Goal: Use online tool/utility: Use online tool/utility

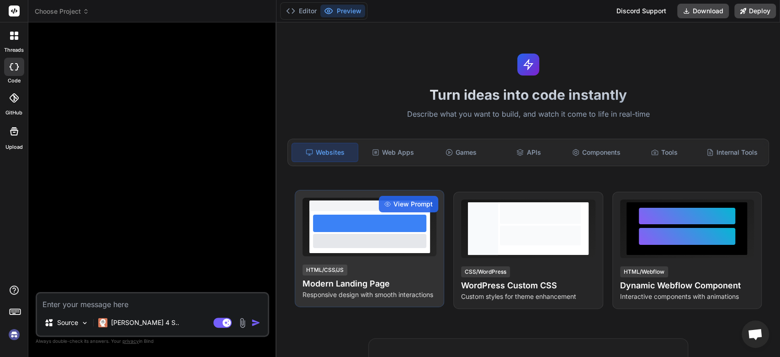
click at [408, 246] on div at bounding box center [369, 241] width 113 height 14
click at [412, 291] on p "Responsive design with smooth interactions" at bounding box center [370, 294] width 134 height 9
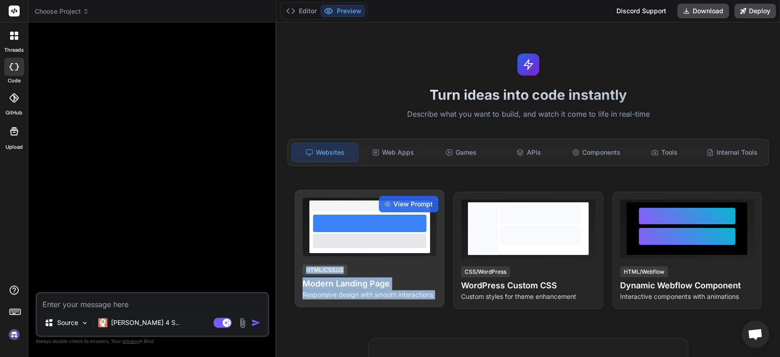
drag, startPoint x: 543, startPoint y: 239, endPoint x: 412, endPoint y: 223, distance: 131.3
click at [412, 223] on div "View Prompt HTML/CSS/JS Modern Landing Page Responsive design with smooth inter…" at bounding box center [528, 250] width 467 height 117
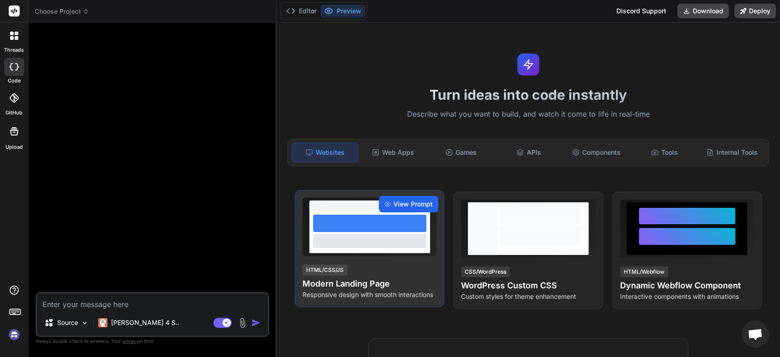
click at [417, 203] on span "View Prompt" at bounding box center [413, 203] width 39 height 9
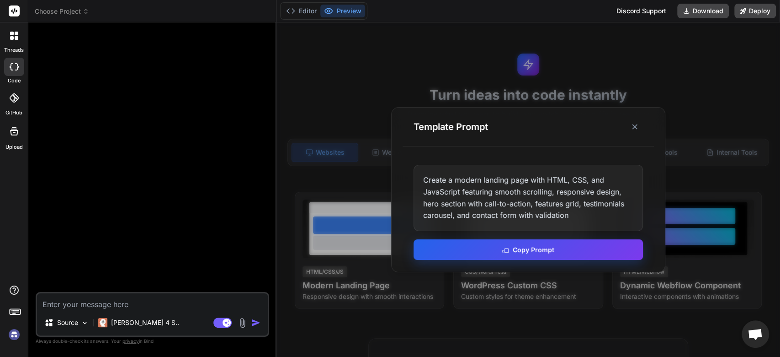
click at [560, 247] on button "Copy Prompt" at bounding box center [529, 249] width 230 height 21
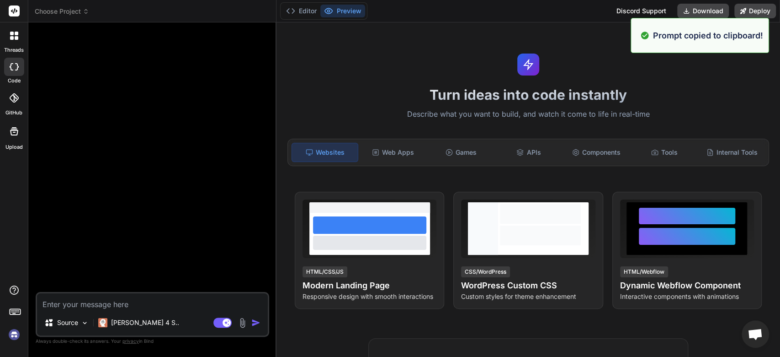
click at [560, 247] on div at bounding box center [540, 228] width 85 height 53
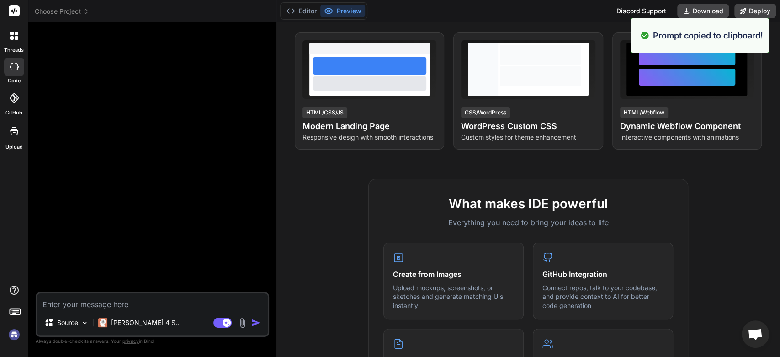
scroll to position [160, 0]
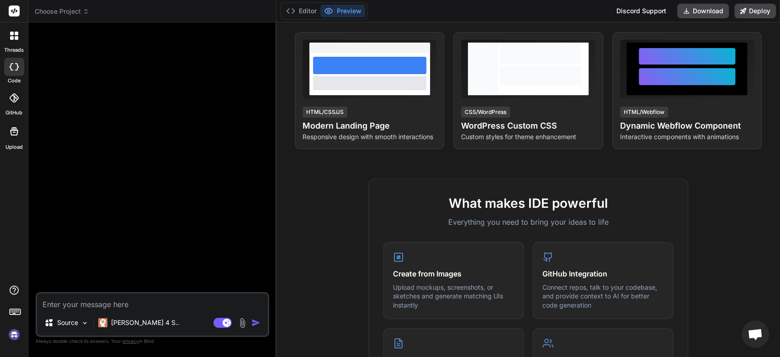
click at [205, 302] on textarea at bounding box center [152, 301] width 231 height 16
paste textarea "Create a modern landing page with HTML, CSS, and JavaScript featuring smooth sc…"
type textarea "Create a modern landing page with HTML, CSS, and JavaScript featuring smooth sc…"
type textarea "x"
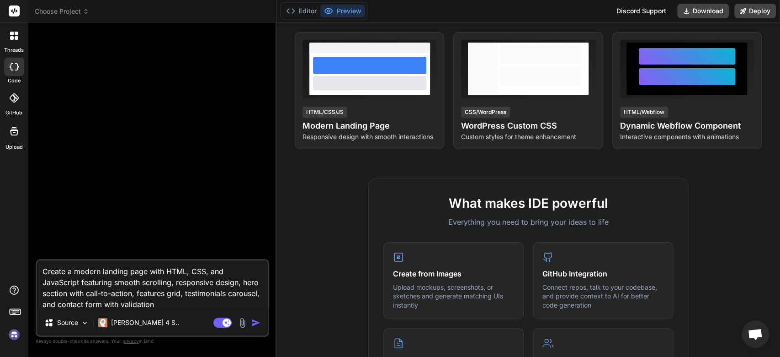
click at [164, 307] on textarea "Create a modern landing page with HTML, CSS, and JavaScript featuring smooth sc…" at bounding box center [152, 284] width 231 height 49
type textarea "Create a modern landing page with HTML, CSS, and JavaScript featuring smooth sc…"
type textarea "x"
type textarea "Create a modern landing page with HTML, CSS, and JavaScript featuring smooth sc…"
type textarea "x"
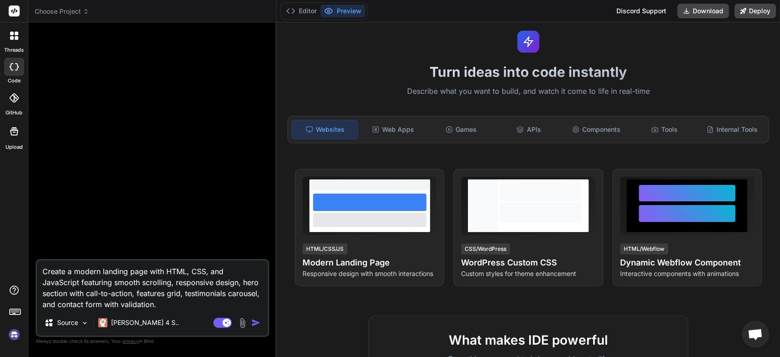
scroll to position [24, 0]
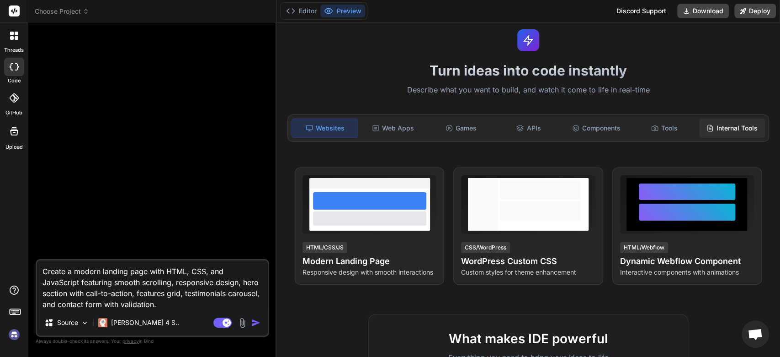
click at [735, 130] on div "Internal Tools" at bounding box center [733, 127] width 66 height 19
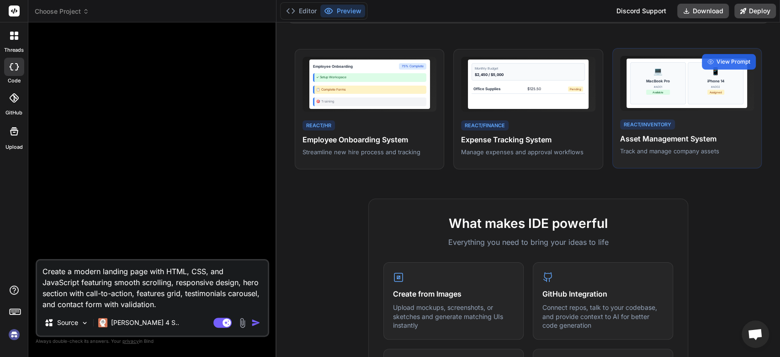
scroll to position [144, 0]
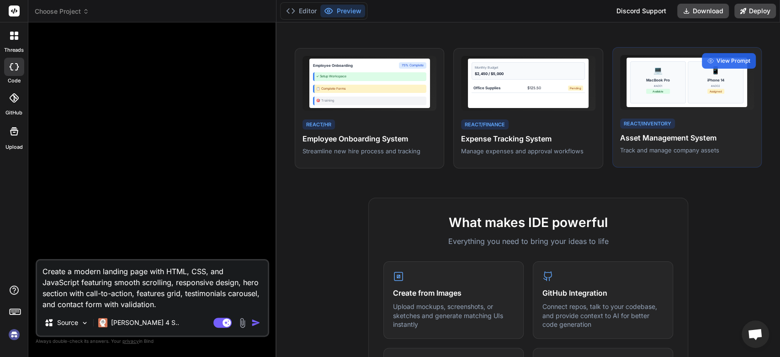
click at [674, 87] on div "💻 MacBook Pro #A001 Available" at bounding box center [659, 82] width 56 height 42
click at [661, 151] on p "Track and manage company assets" at bounding box center [687, 150] width 134 height 8
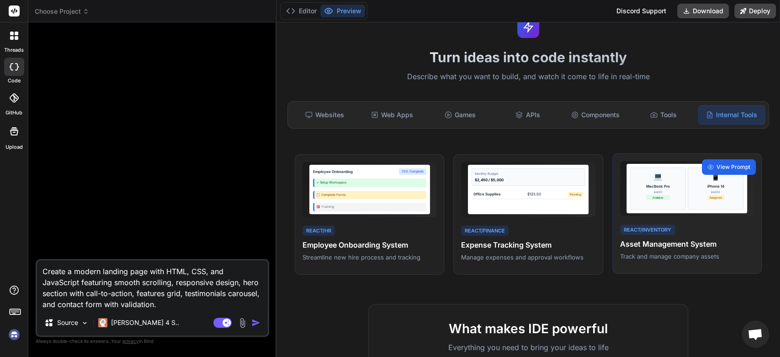
click at [722, 165] on span "View Prompt" at bounding box center [734, 167] width 34 height 8
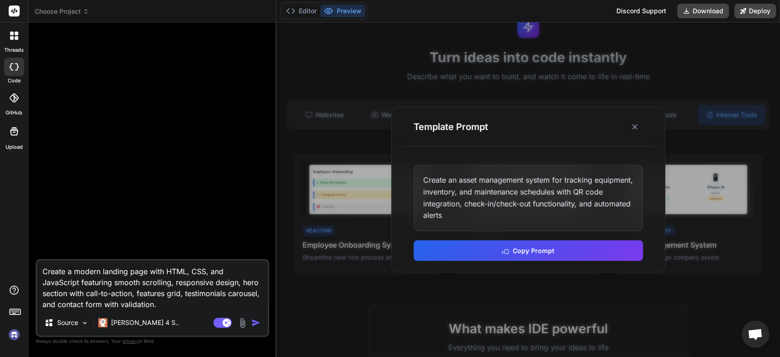
click at [365, 152] on div at bounding box center [529, 189] width 504 height 334
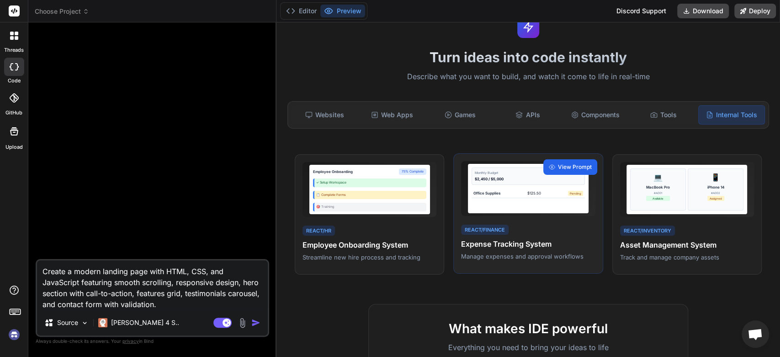
click at [581, 163] on span "View Prompt" at bounding box center [575, 167] width 34 height 8
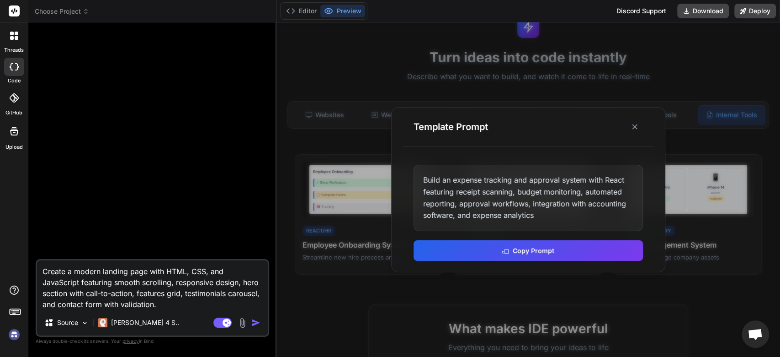
click at [243, 136] on div at bounding box center [153, 144] width 232 height 229
drag, startPoint x: 161, startPoint y: 298, endPoint x: 146, endPoint y: 292, distance: 15.8
click at [146, 292] on textarea "Create a modern landing page with HTML, CSS, and JavaScript featuring smooth sc…" at bounding box center [152, 284] width 231 height 49
click at [717, 177] on div at bounding box center [529, 189] width 504 height 334
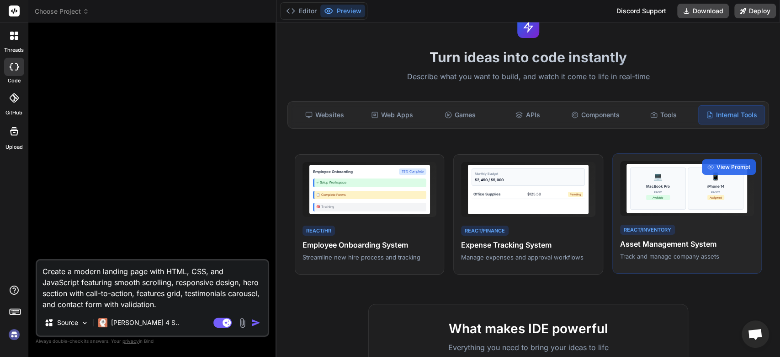
click at [668, 195] on div "💻 MacBook Pro #A001 Available" at bounding box center [659, 188] width 56 height 42
click at [717, 169] on span "View Prompt" at bounding box center [734, 167] width 34 height 8
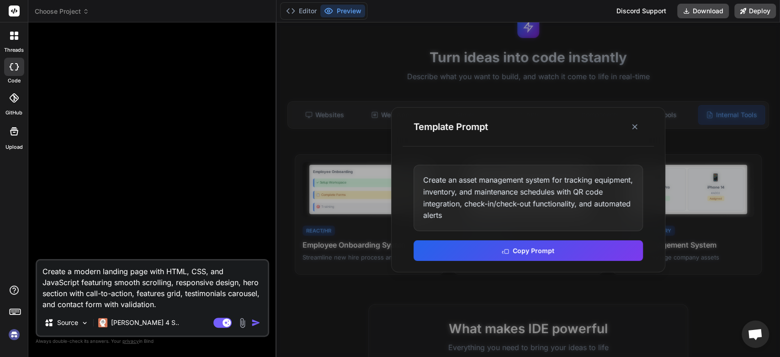
drag, startPoint x: 161, startPoint y: 305, endPoint x: 0, endPoint y: 230, distance: 178.0
click at [0, 230] on div "threads code GitHub Upload Choose Project Created with Pixso. Bind AI Web Searc…" at bounding box center [390, 178] width 780 height 357
paste textarea
type textarea "Create a modern landing page with HTML, CSS, and JavaScript featuring smooth sc…"
type textarea "x"
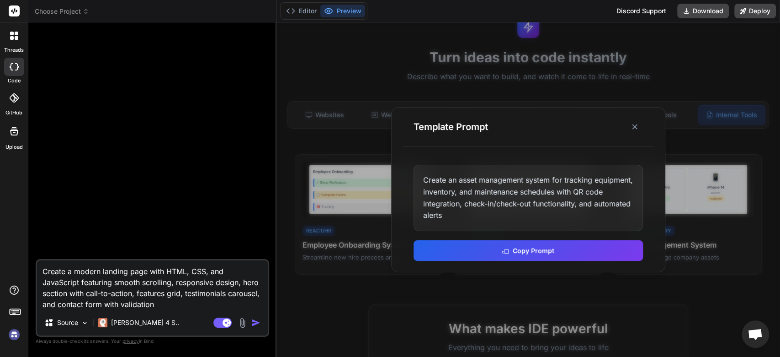
drag, startPoint x: 153, startPoint y: 308, endPoint x: 0, endPoint y: 134, distance: 231.7
click at [0, 134] on div "threads code GitHub Upload Choose Project Created with Pixso. Bind AI Web Searc…" at bounding box center [390, 178] width 780 height 357
type textarea "x"
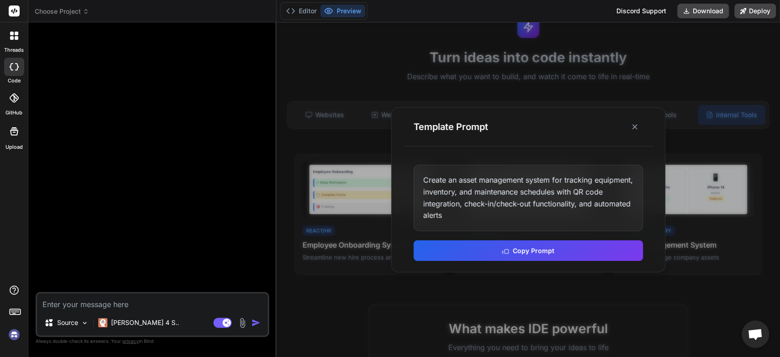
paste textarea "I want to create an app fo i can upload documents, video, audio files and even …"
type textarea "I want to create an app fo i can upload documents, video, audio files and even …"
type textarea "x"
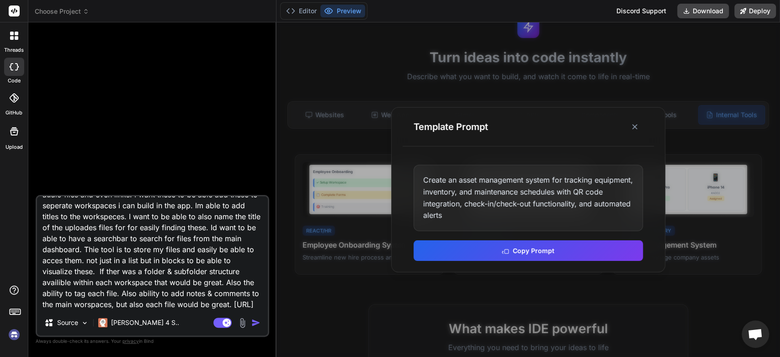
scroll to position [0, 0]
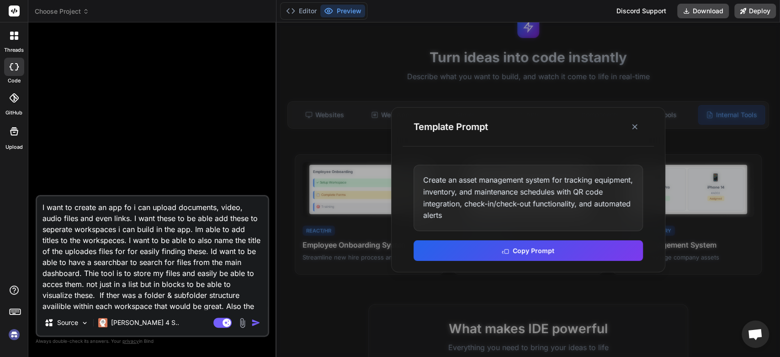
click at [128, 206] on textarea "I want to create an app fo i can upload documents, video, audio files and even …" at bounding box center [152, 252] width 231 height 113
type textarea "I want to create an app o i can upload documents, video, audio files and even l…"
type textarea "x"
type textarea "I want to create an app so i can upload documents, video, audio files and even …"
type textarea "x"
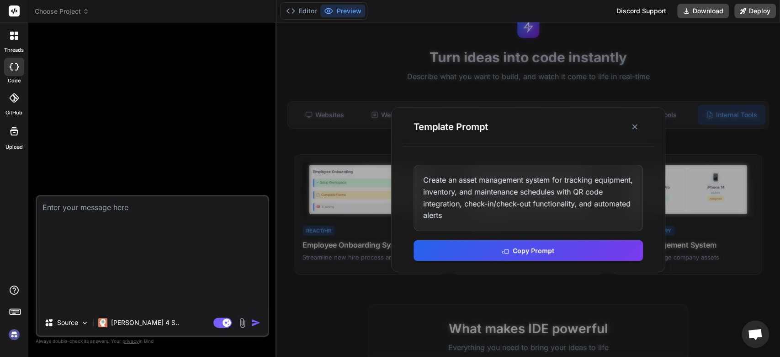
type textarea "x"
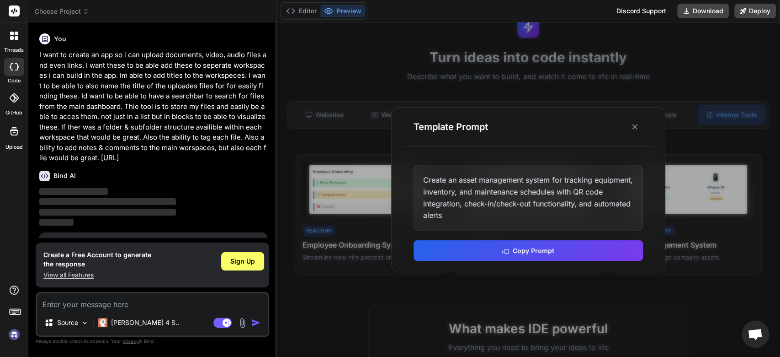
scroll to position [43, 0]
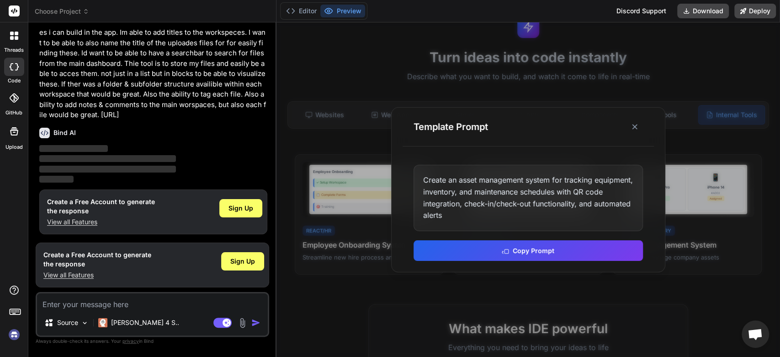
click at [16, 329] on img at bounding box center [14, 334] width 16 height 16
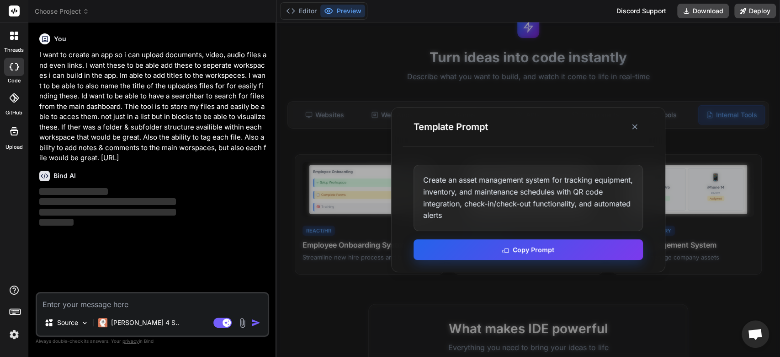
scroll to position [0, 0]
click at [635, 126] on icon at bounding box center [635, 126] width 9 height 9
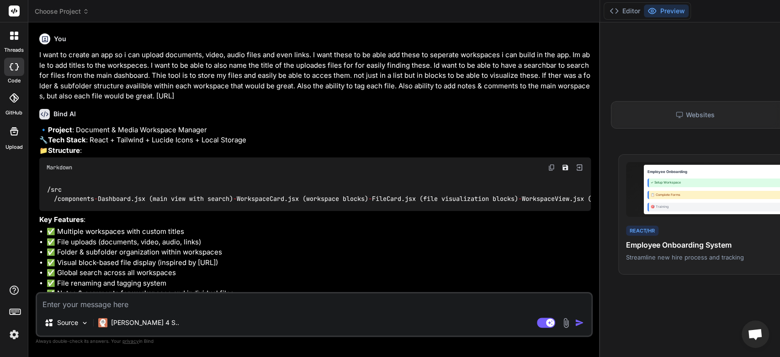
type textarea "x"
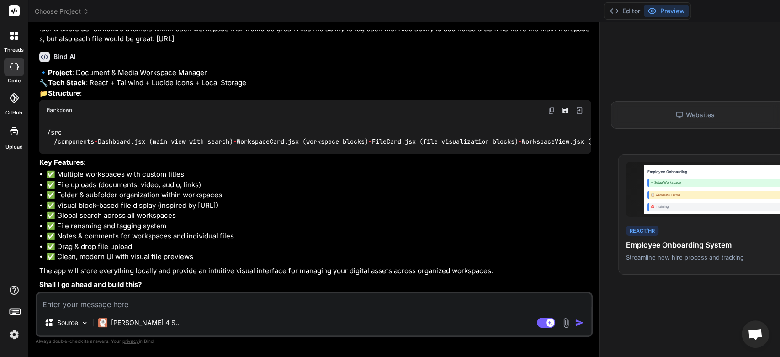
scroll to position [177, 0]
click at [195, 305] on textarea at bounding box center [314, 301] width 555 height 16
type textarea "y"
type textarea "x"
type textarea "ye"
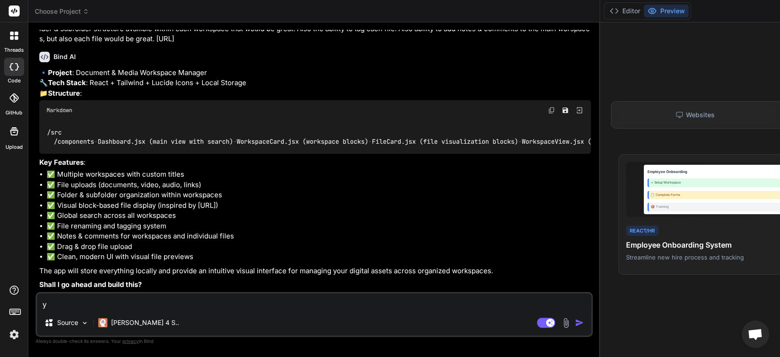
type textarea "x"
type textarea "yes"
type textarea "x"
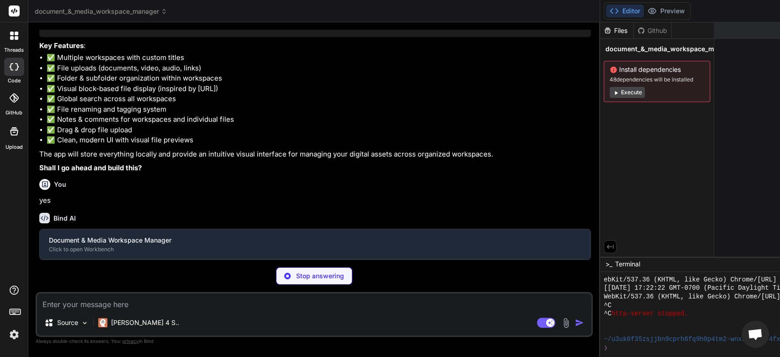
scroll to position [365, 0]
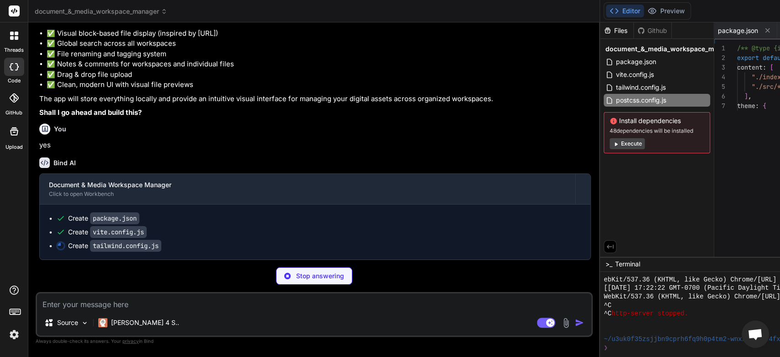
type textarea "x"
type textarea "export default { plugins: { tailwindcss: {}, autoprefixer: {}, }, }"
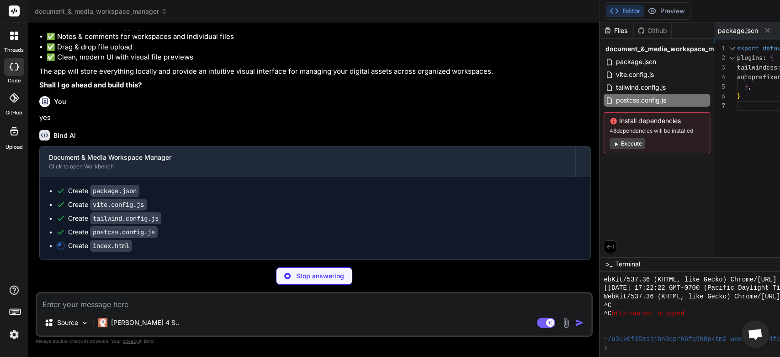
type textarea "x"
type textarea "<script type="module" src="/src/main.jsx"></script> </body> </html>"
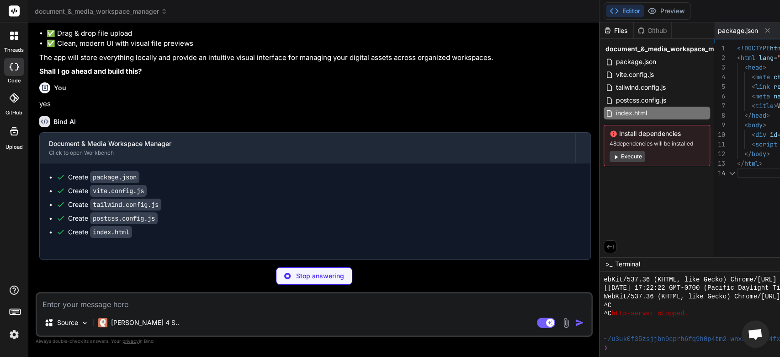
type textarea "x"
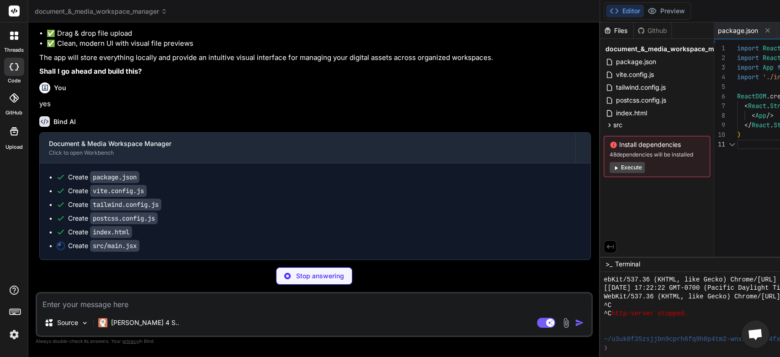
scroll to position [0, 62]
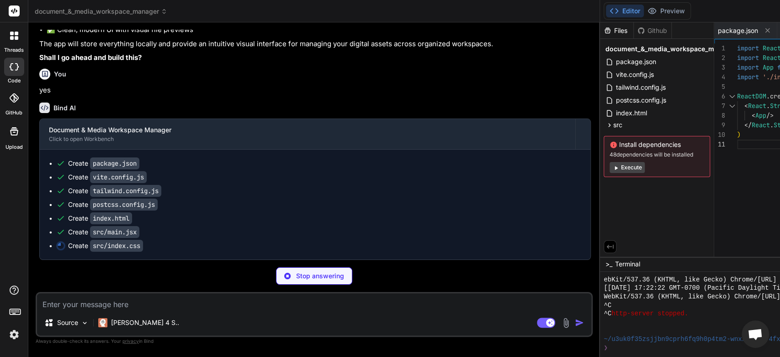
type textarea "x"
type textarea ".file-drag-over { @apply border-primary-500 bg-primary-50; }"
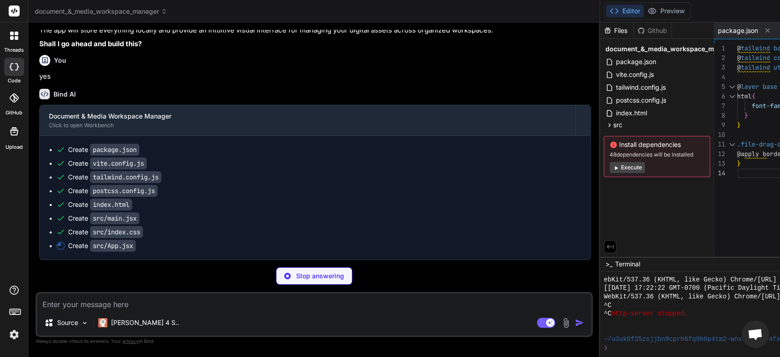
type textarea "x"
type textarea "}; export default App;"
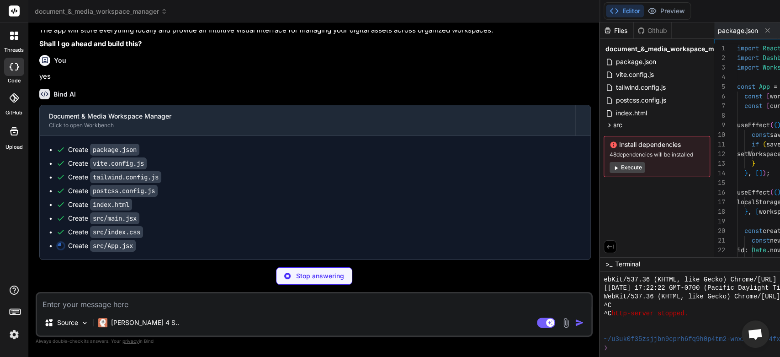
scroll to position [0, 171]
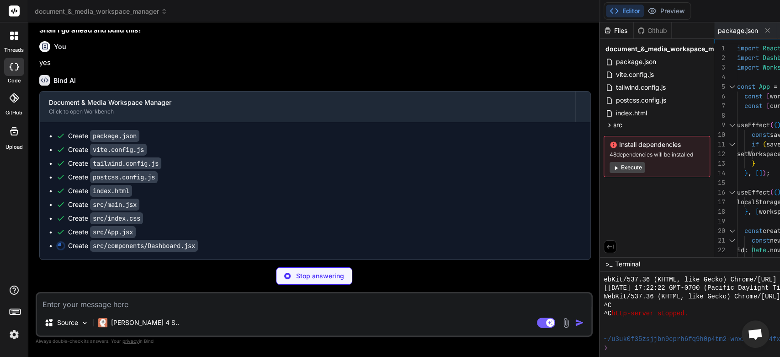
type textarea "x"
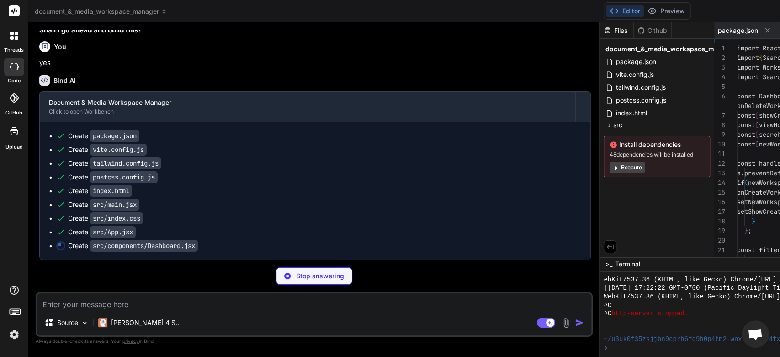
scroll to position [0, 238]
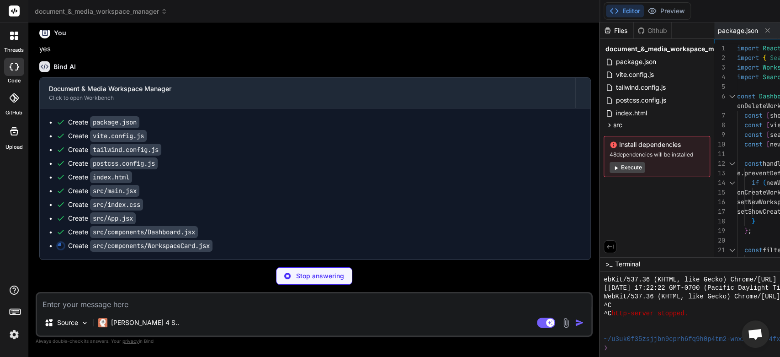
type textarea "x"
type textarea "export default WorkspaceCard;"
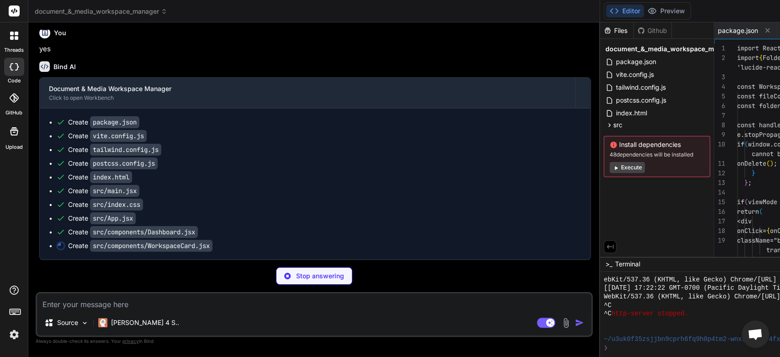
scroll to position [0, 319]
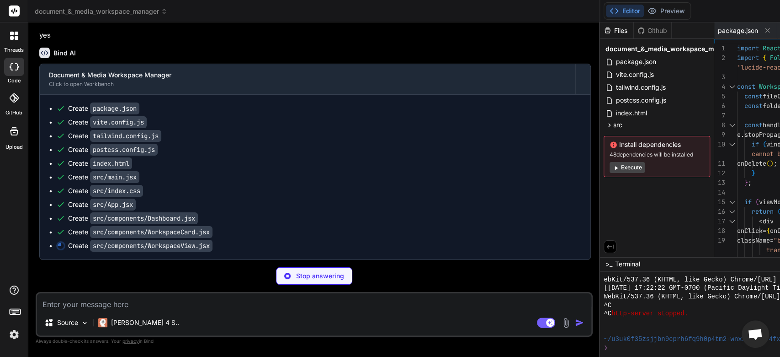
type textarea "x"
type textarea ")} </div> ); }; export default WorkspaceView;"
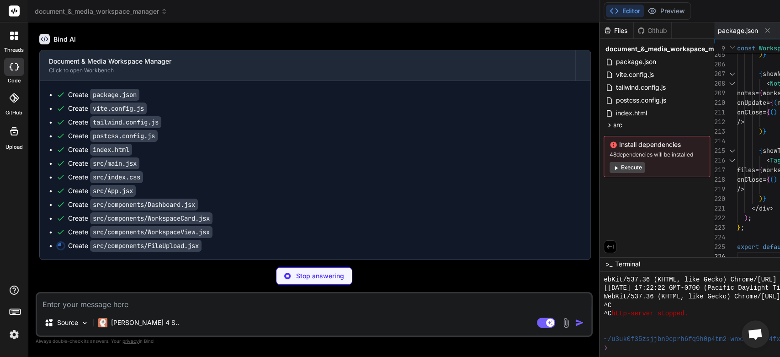
type textarea "x"
type textarea "}; export default FileUpload;"
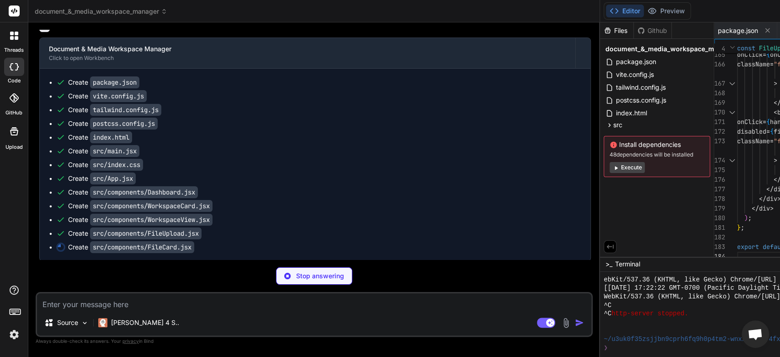
scroll to position [579, 0]
type textarea "x"
type textarea "}; export default FileCard;"
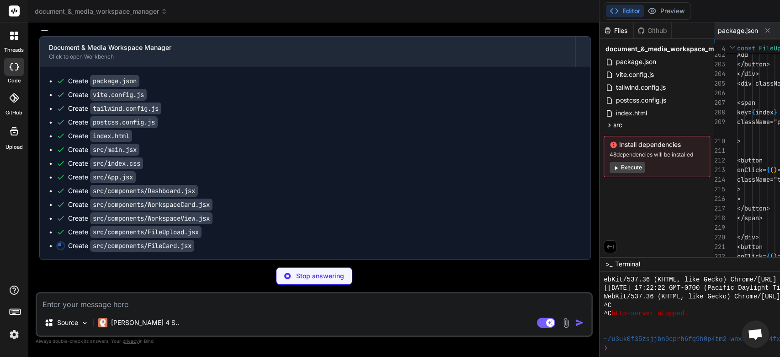
scroll to position [0, 524]
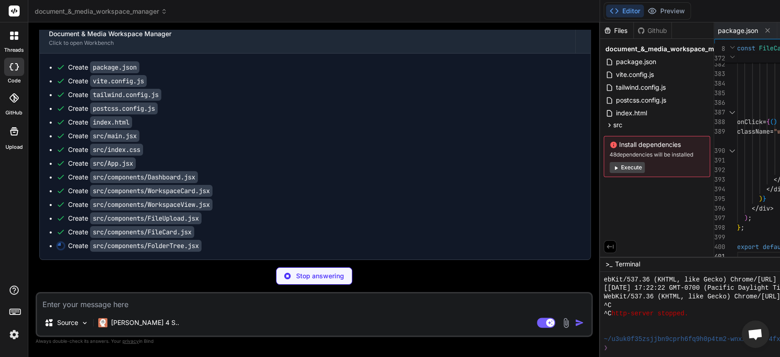
type textarea "x"
type textarea "export default FolderTree;"
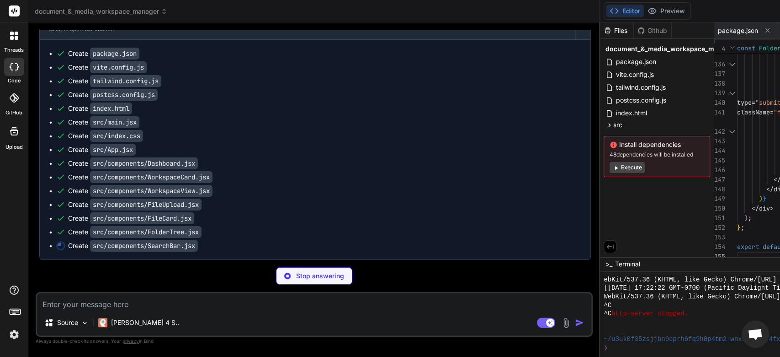
type textarea "x"
type textarea "export default SearchBar;"
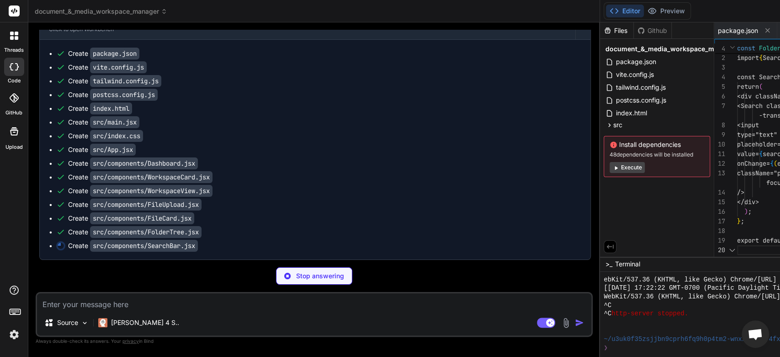
scroll to position [0, 653]
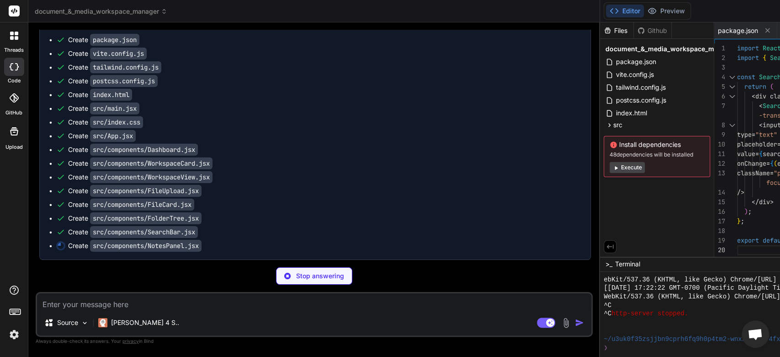
type textarea "x"
type textarea "export default NotesPanel;"
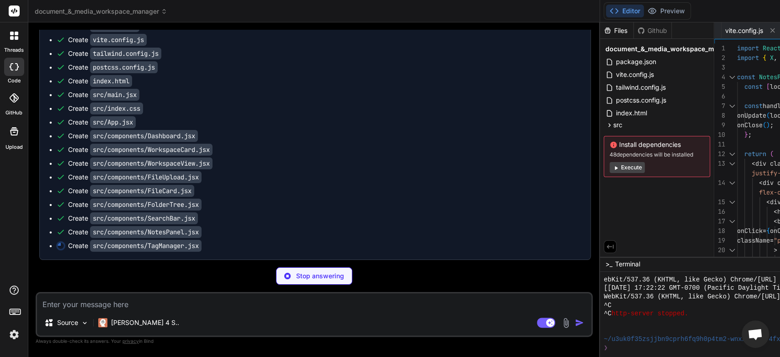
scroll to position [634, 0]
type textarea "x"
type textarea "); }; export default TagManager;"
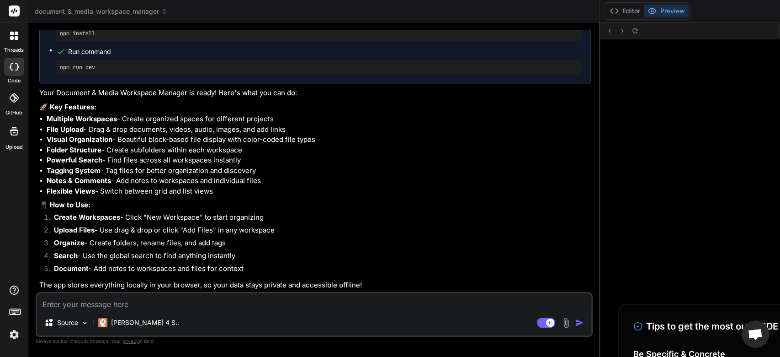
scroll to position [725, 0]
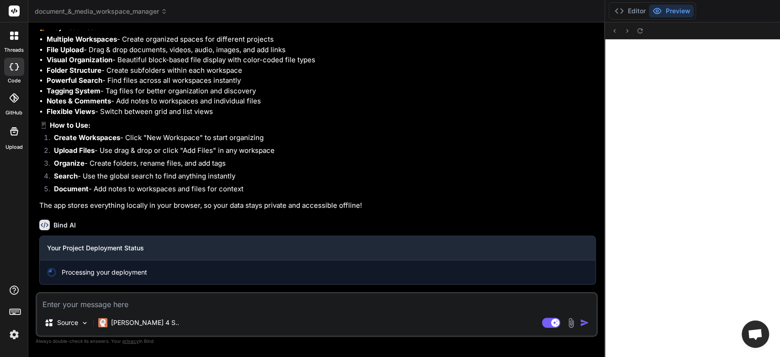
scroll to position [1016, 0]
type textarea "x"
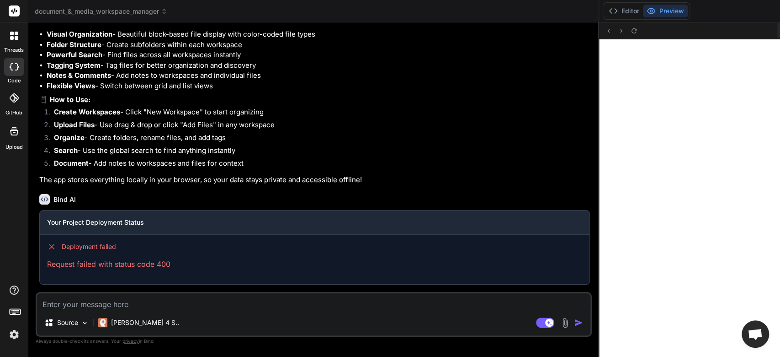
scroll to position [1042, 0]
click at [53, 309] on textarea at bounding box center [314, 301] width 554 height 16
type textarea "e"
type textarea "x"
type textarea "er"
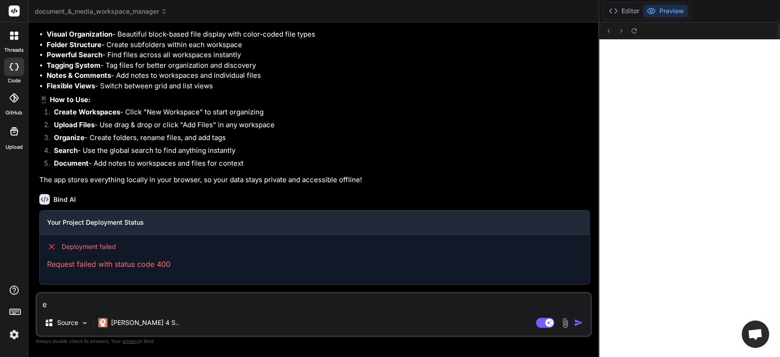
type textarea "x"
type textarea "err"
type textarea "x"
type textarea "erro"
type textarea "x"
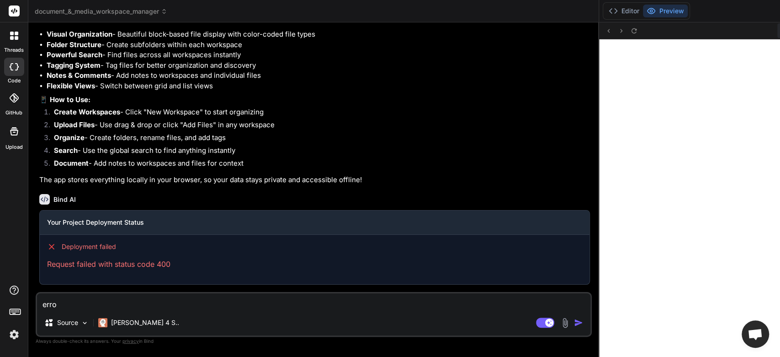
type textarea "error"
type textarea "x"
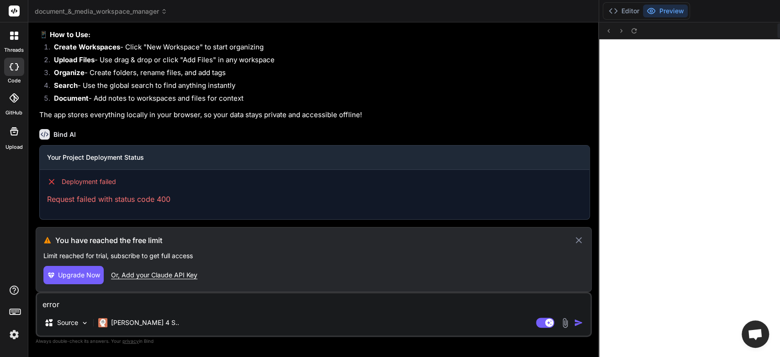
type textarea "error"
click at [574, 240] on icon at bounding box center [579, 240] width 11 height 11
type textarea "x"
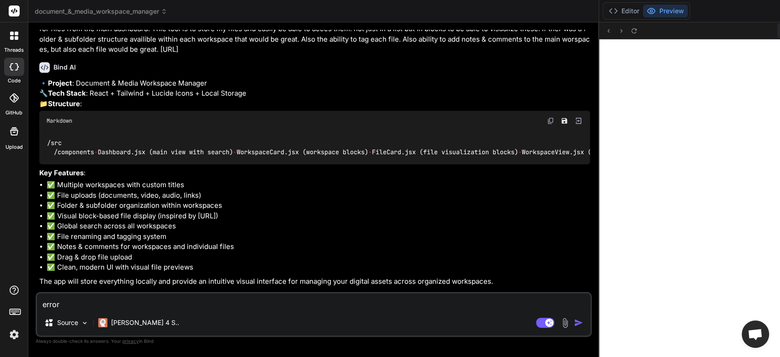
scroll to position [0, 0]
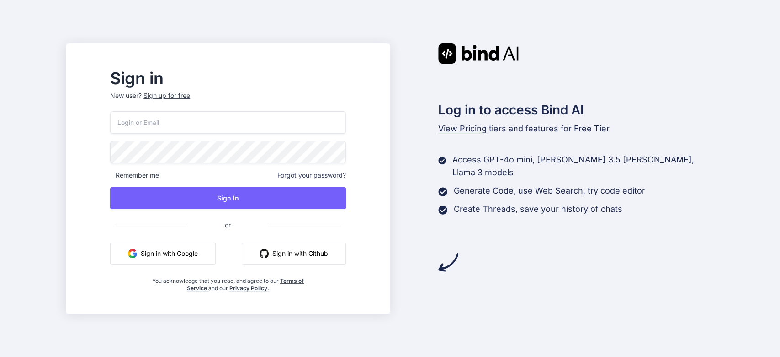
click at [269, 122] on input "email" at bounding box center [227, 122] width 235 height 22
type input "[EMAIL_ADDRESS][DOMAIN_NAME]"
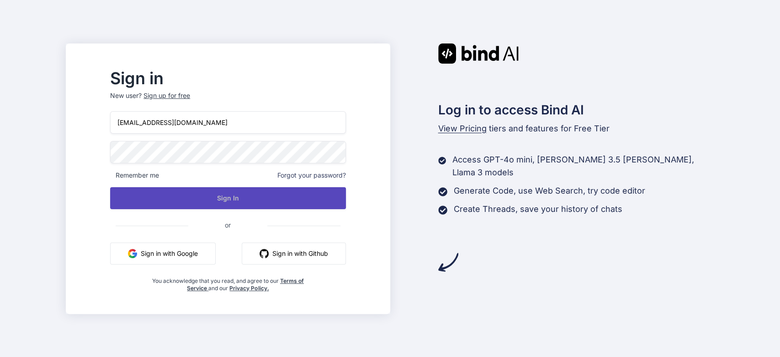
click at [266, 207] on button "Sign In" at bounding box center [227, 198] width 235 height 22
click at [242, 202] on button "Sign In" at bounding box center [227, 198] width 235 height 22
